Goal: Transaction & Acquisition: Book appointment/travel/reservation

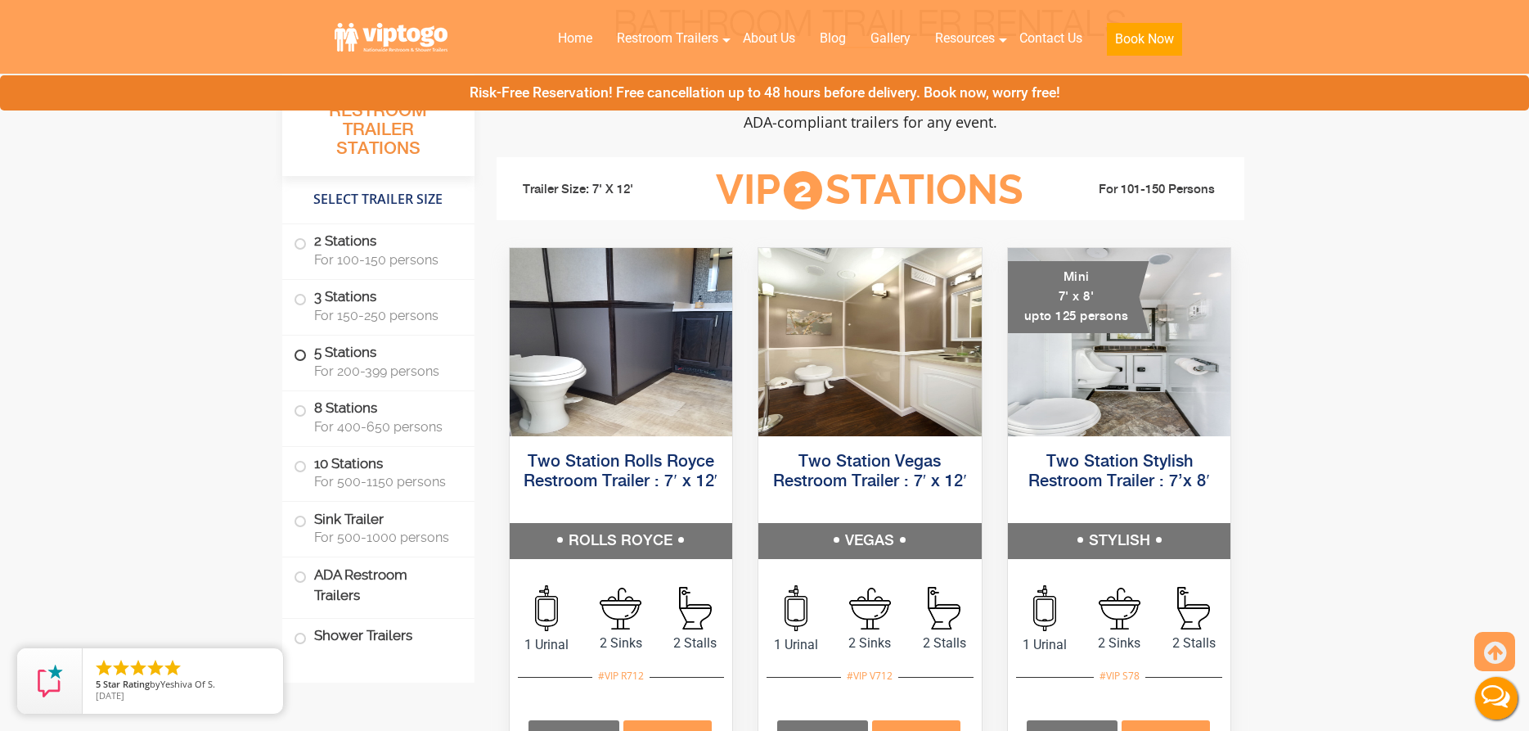
click at [297, 357] on span at bounding box center [300, 355] width 7 height 7
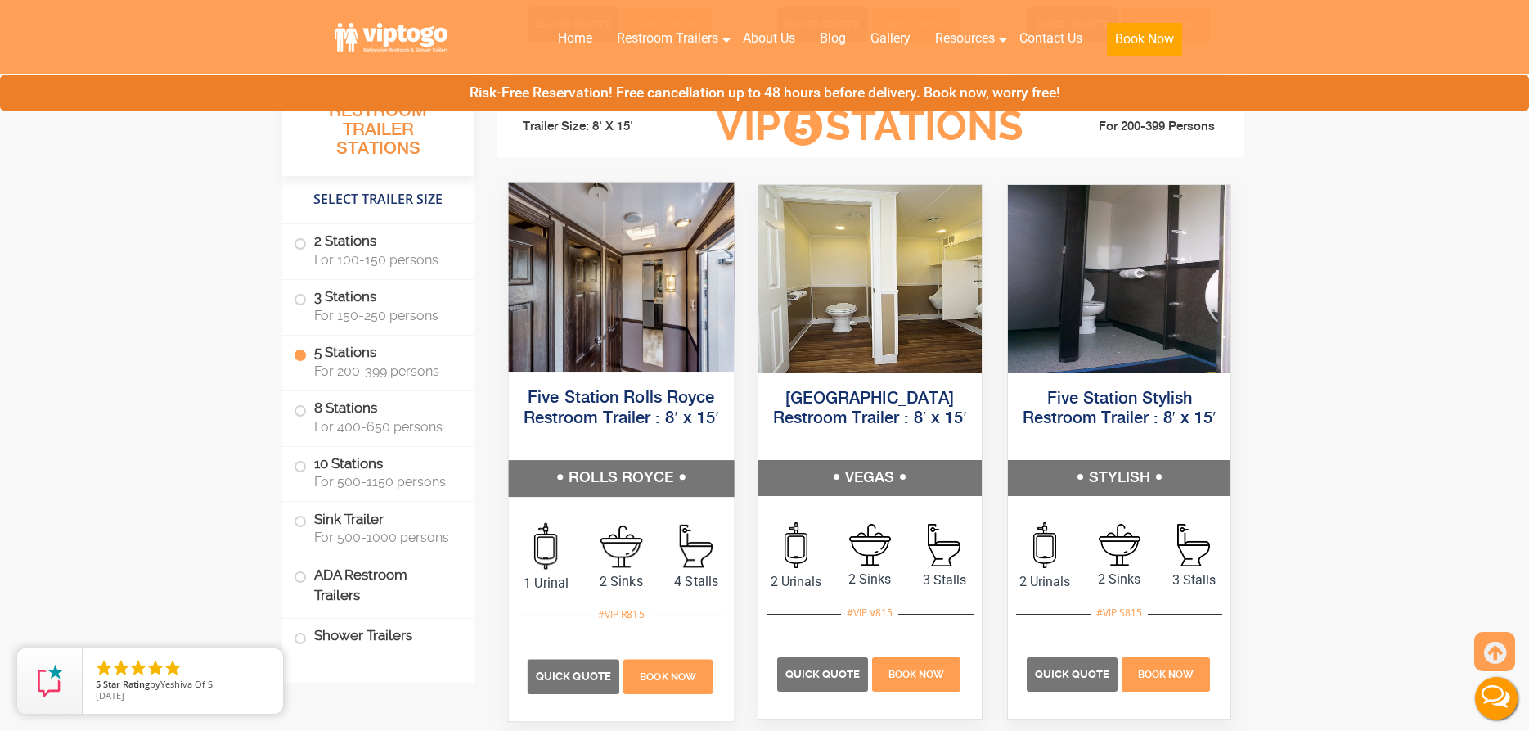
scroll to position [2477, 0]
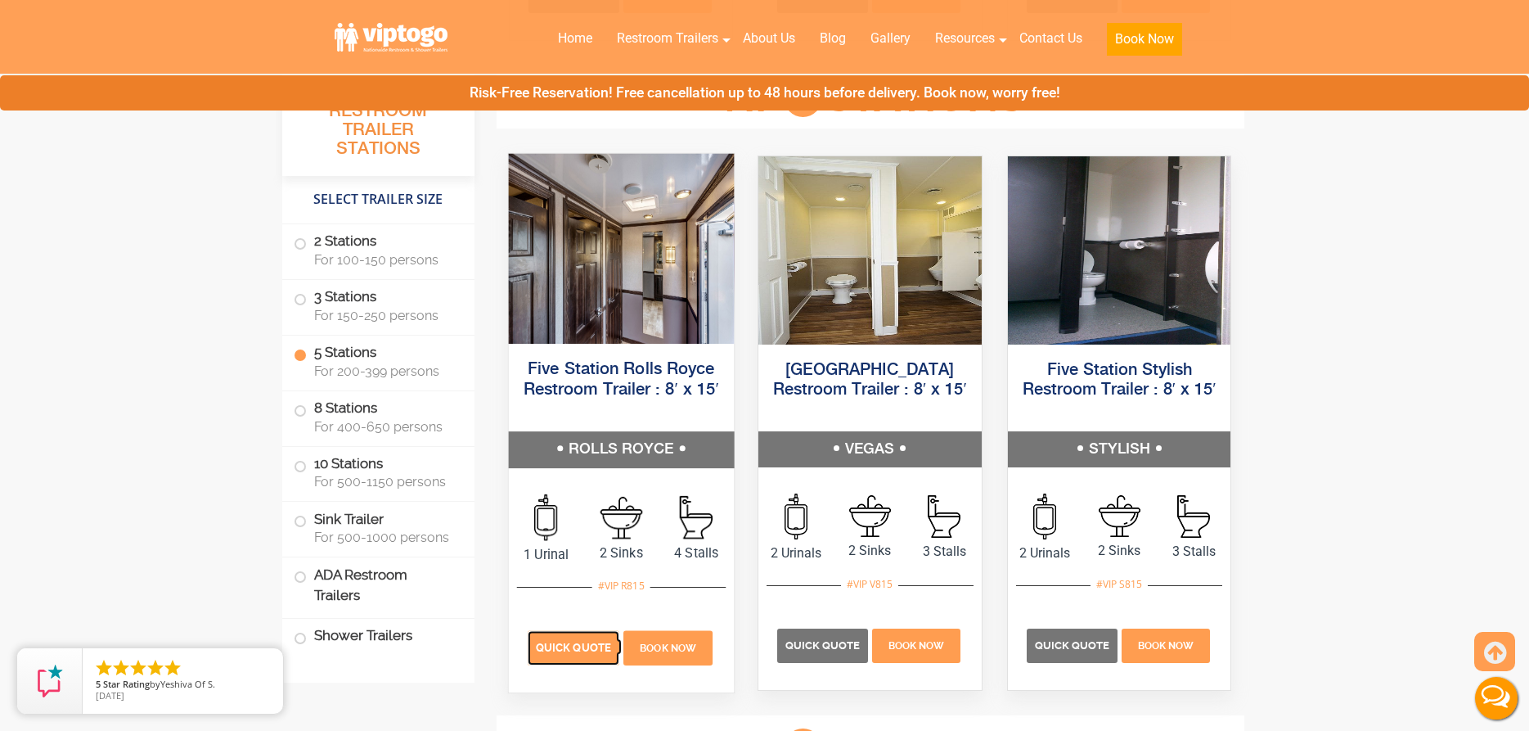
click at [571, 646] on span "Quick Quote" at bounding box center [573, 647] width 75 height 12
click at [563, 654] on p "Quick Quote" at bounding box center [573, 647] width 92 height 34
click at [582, 649] on span "Quick Quote" at bounding box center [573, 647] width 75 height 12
click at [635, 379] on h5 "Five Station Rolls Royce Restroom Trailer : 8′ x 15′" at bounding box center [620, 390] width 225 height 83
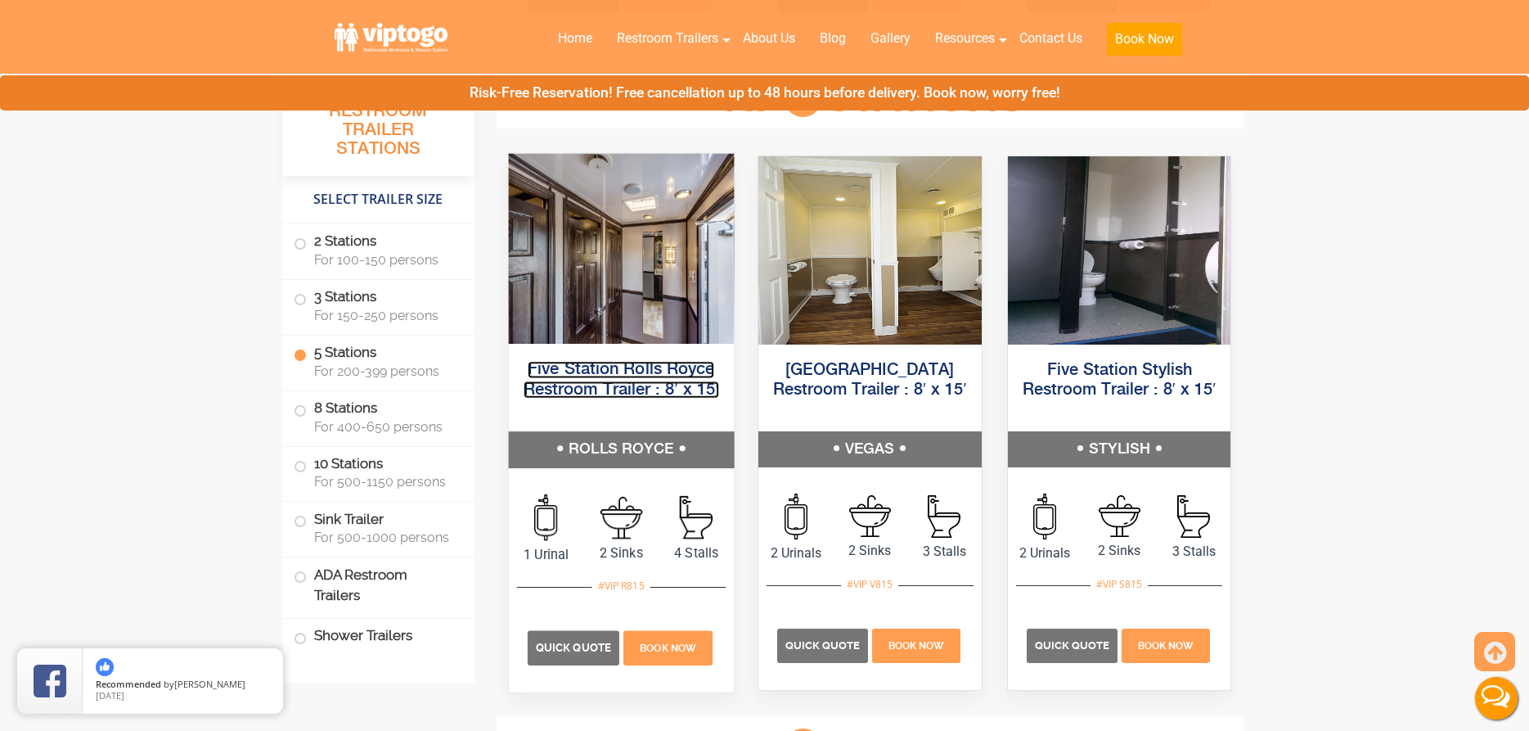
click at [607, 367] on link "Five Station Rolls Royce Restroom Trailer : 8′ x 15′" at bounding box center [621, 379] width 196 height 37
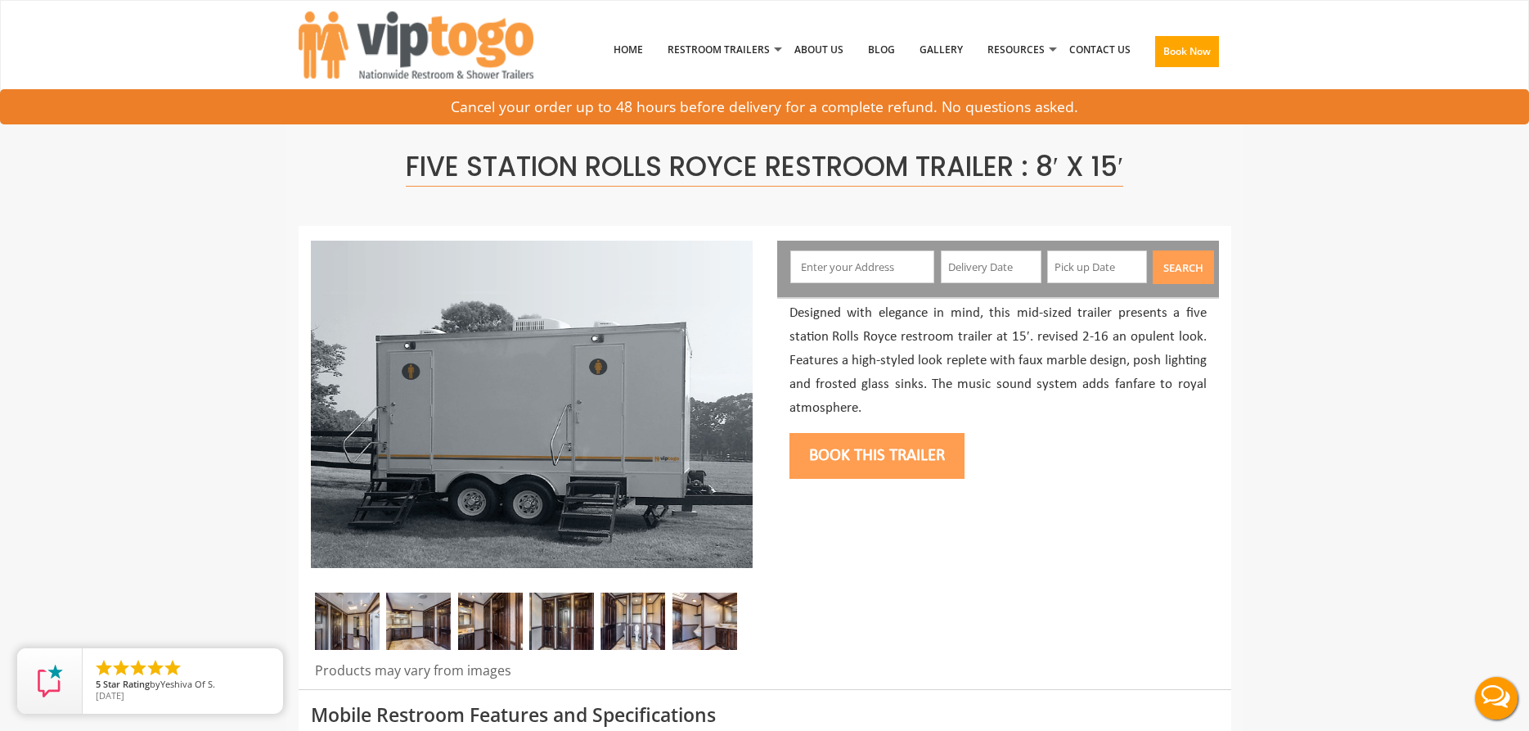
click at [854, 263] on input "text" at bounding box center [862, 266] width 144 height 33
type input "Queens, NY, USA"
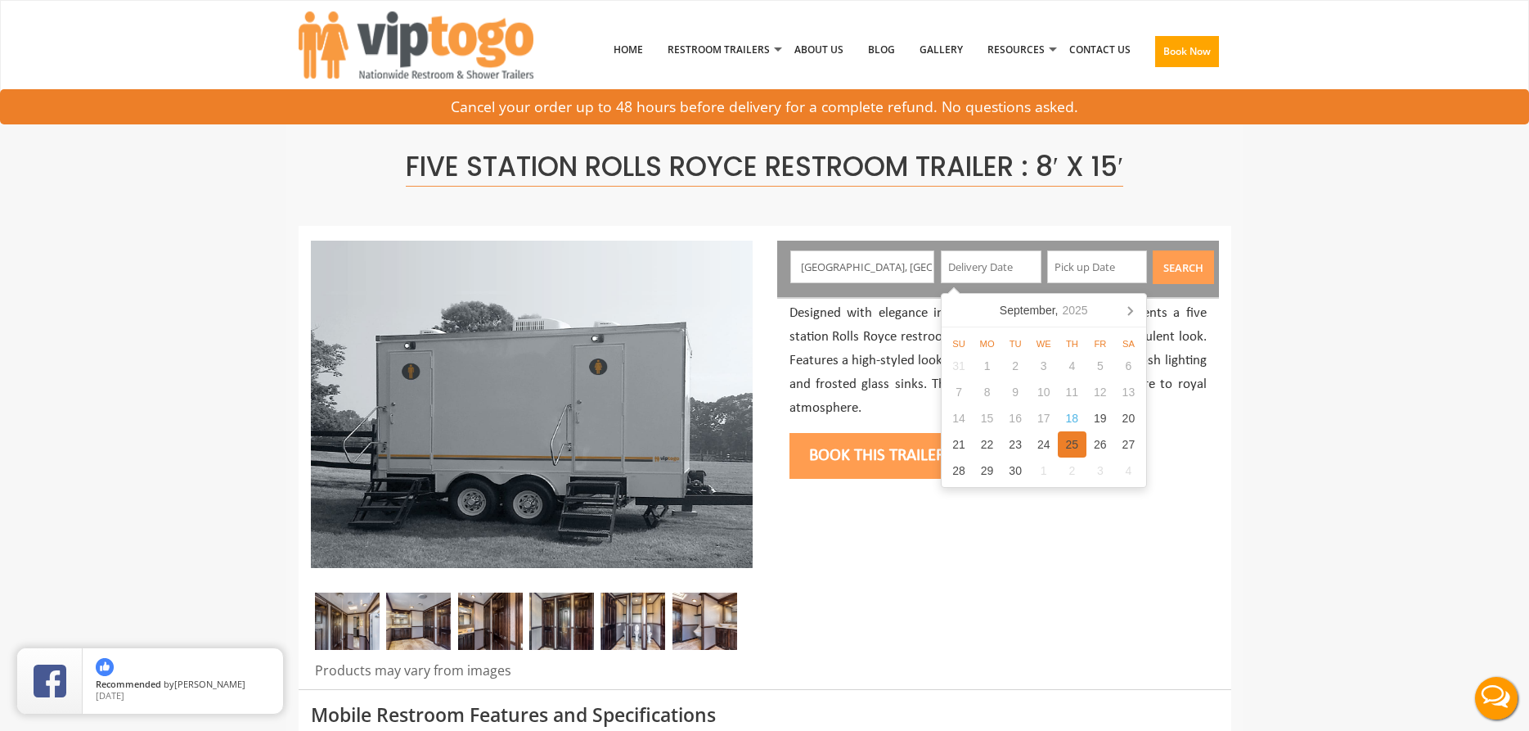
click at [1080, 452] on div "25" at bounding box center [1072, 444] width 29 height 26
type input "09/25/2025"
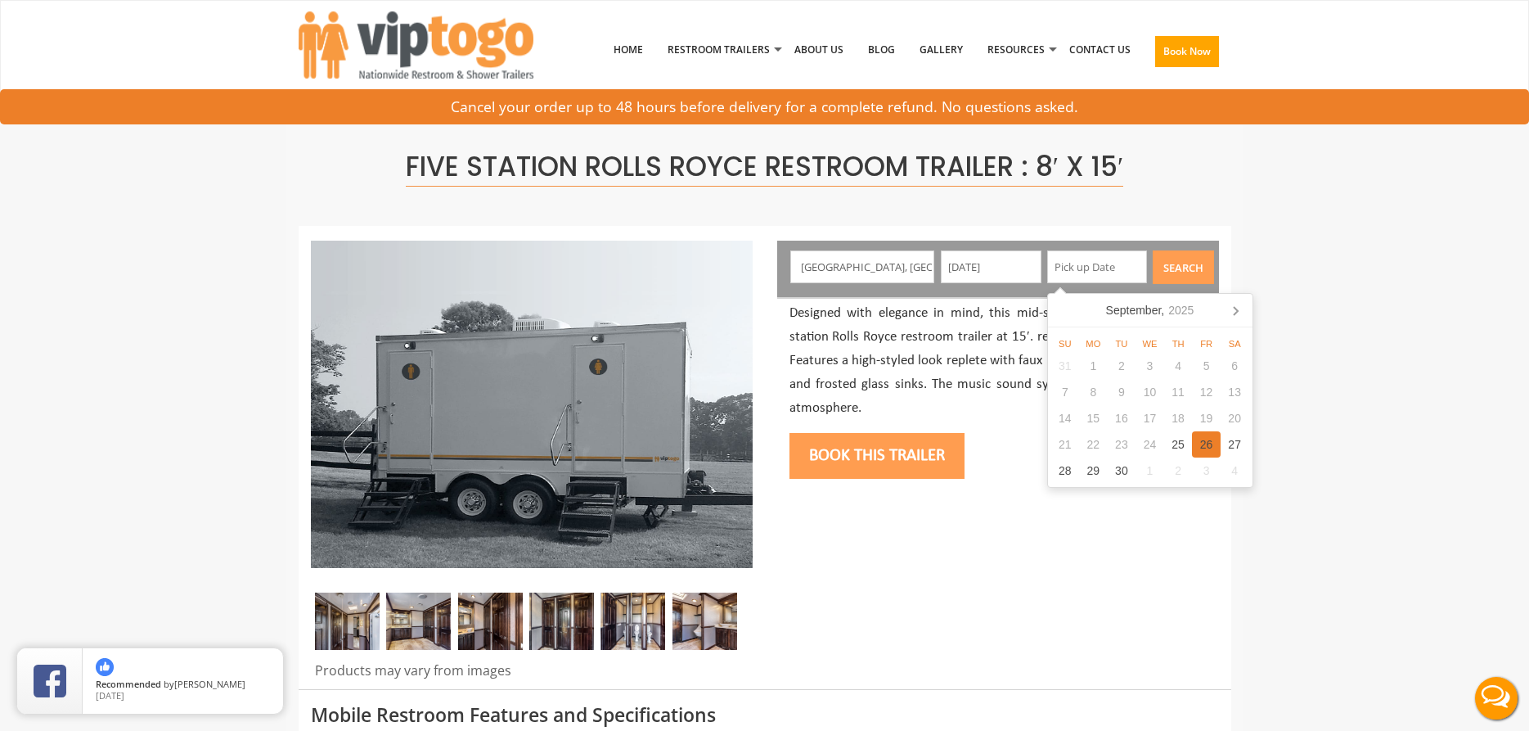
click at [1202, 450] on div "26" at bounding box center [1206, 444] width 29 height 26
type input "09/26/2025"
click at [1187, 264] on button "Search" at bounding box center [1183, 267] width 61 height 34
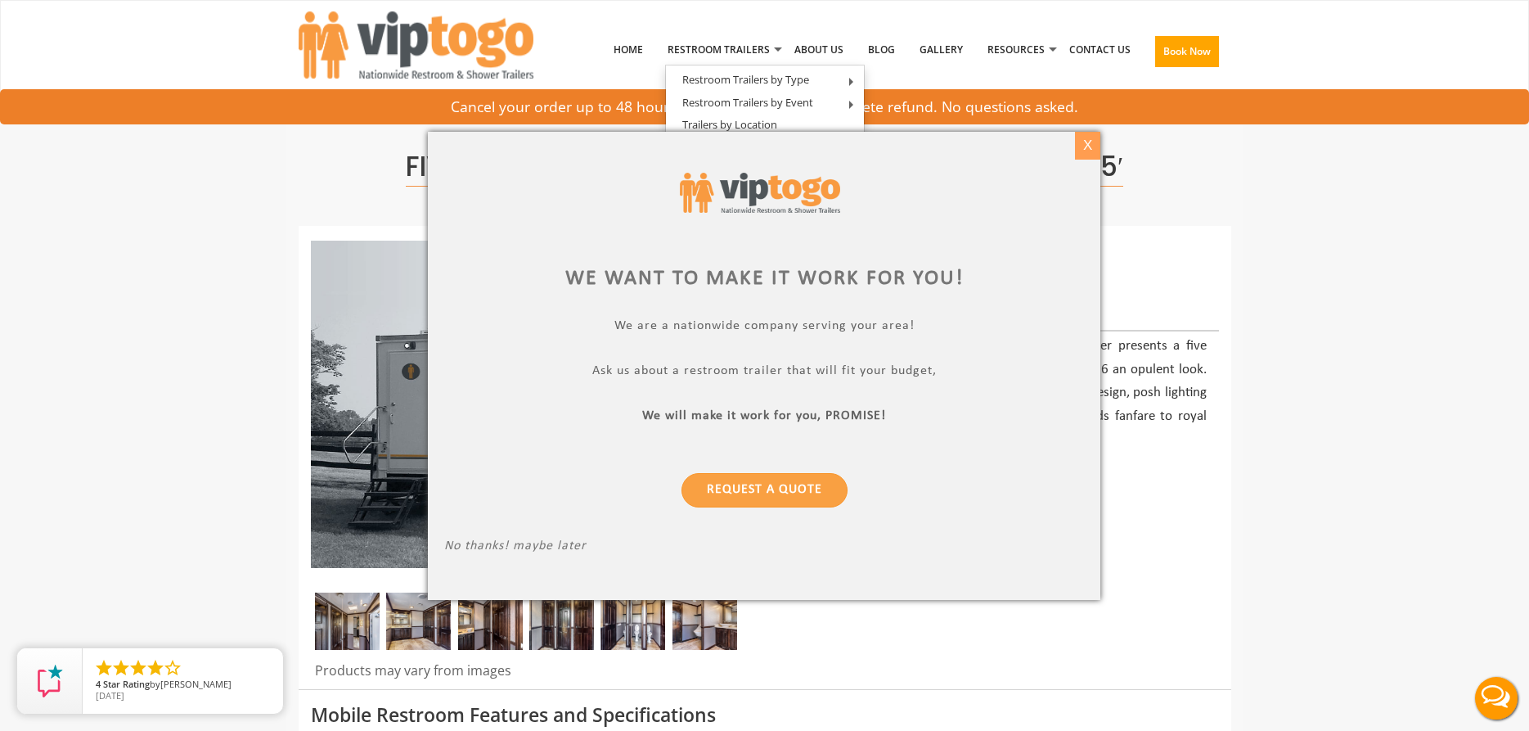
click at [1077, 142] on div "X" at bounding box center [1087, 146] width 25 height 28
